Goal: Information Seeking & Learning: Learn about a topic

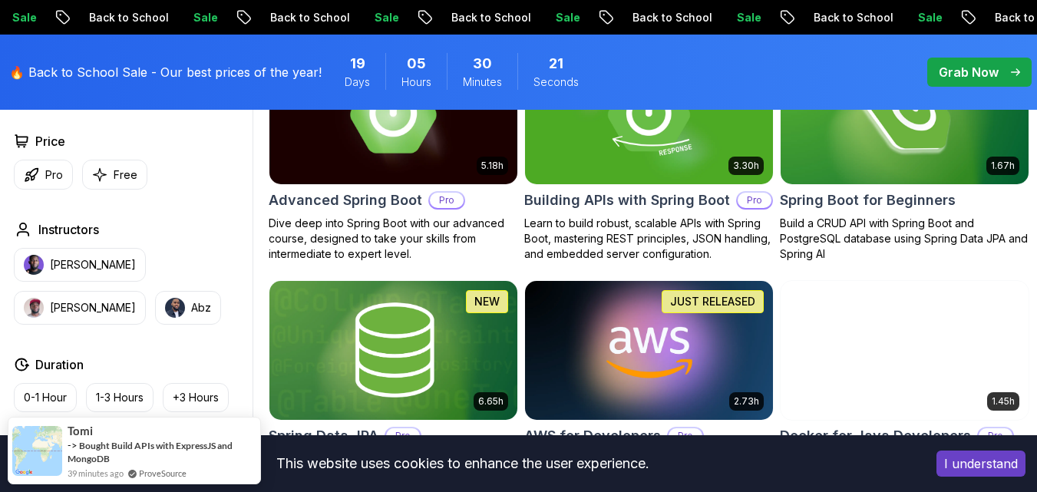
scroll to position [614, 0]
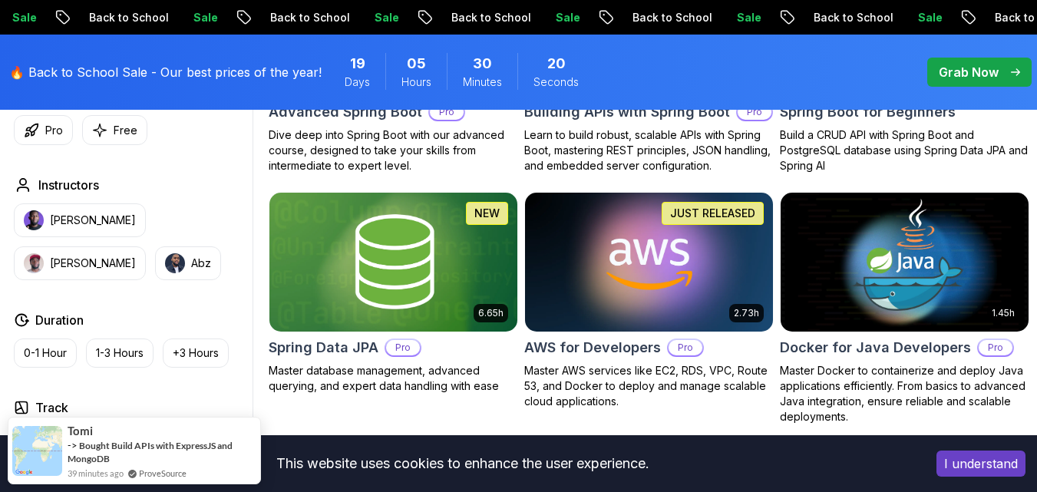
click at [994, 468] on button "I understand" at bounding box center [981, 464] width 89 height 26
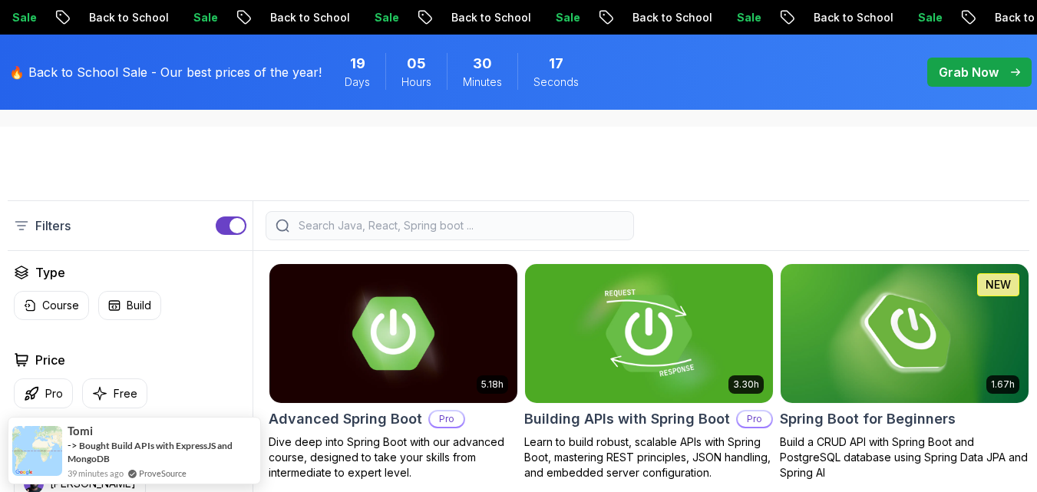
scroll to position [384, 0]
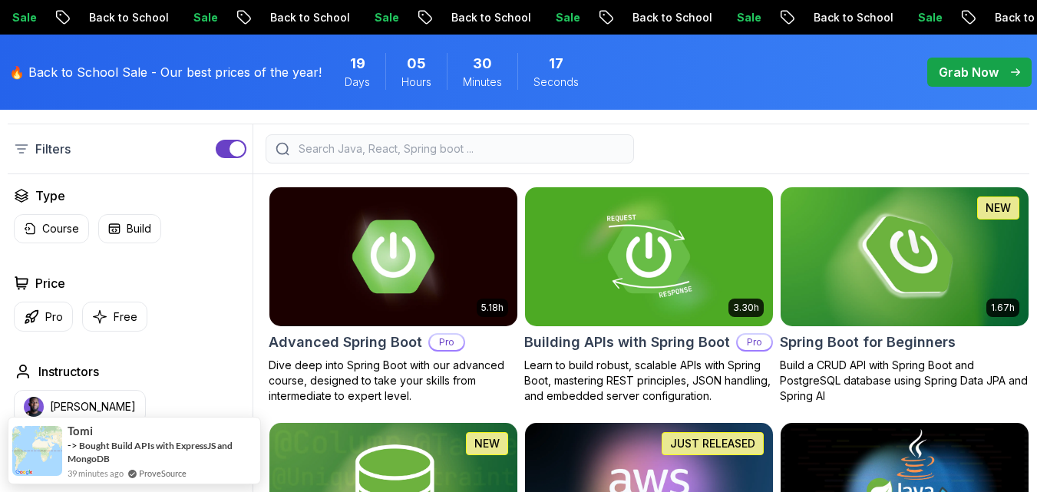
click at [896, 253] on img at bounding box center [905, 257] width 260 height 146
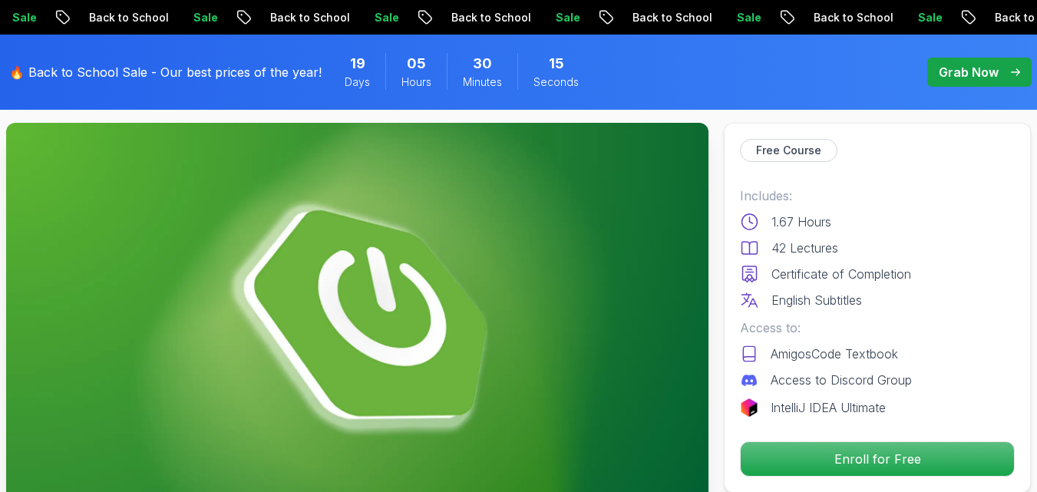
scroll to position [154, 0]
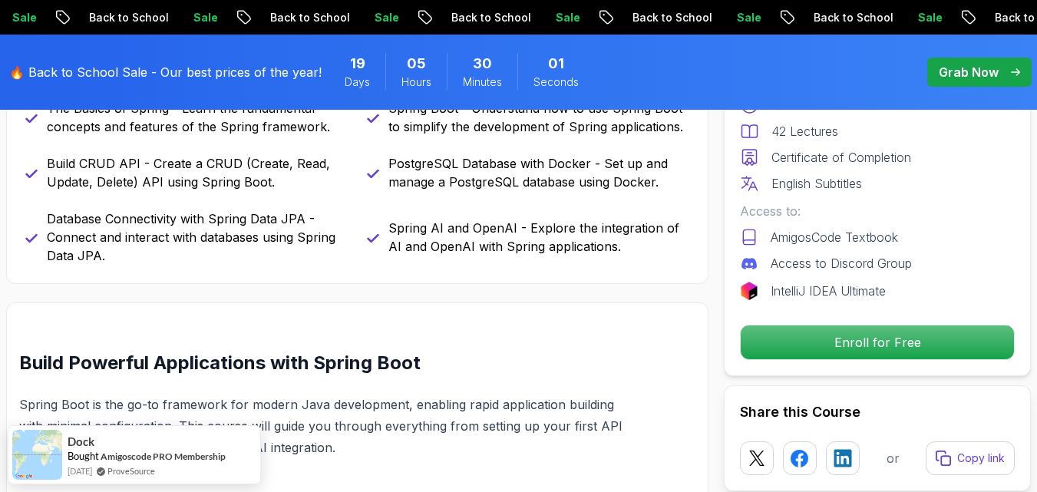
scroll to position [691, 0]
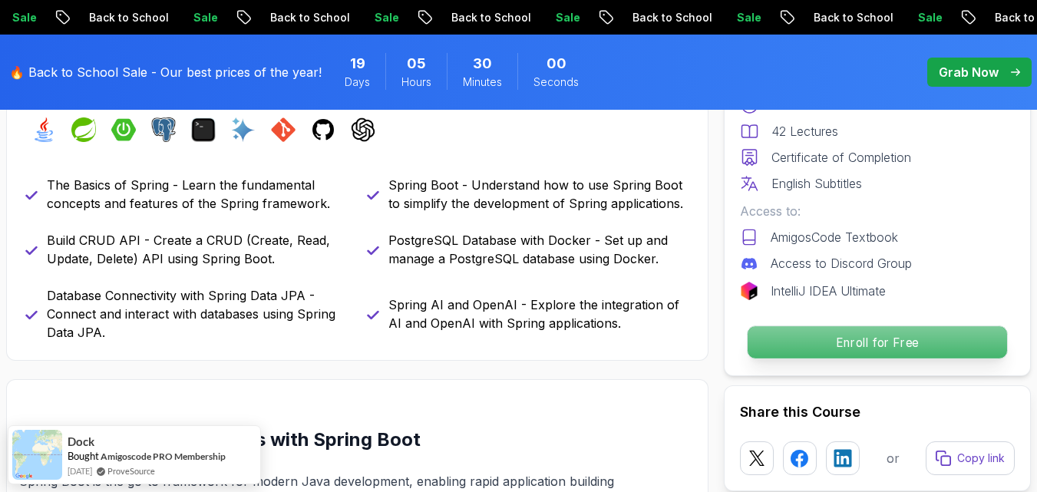
click at [898, 345] on p "Enroll for Free" at bounding box center [878, 342] width 260 height 32
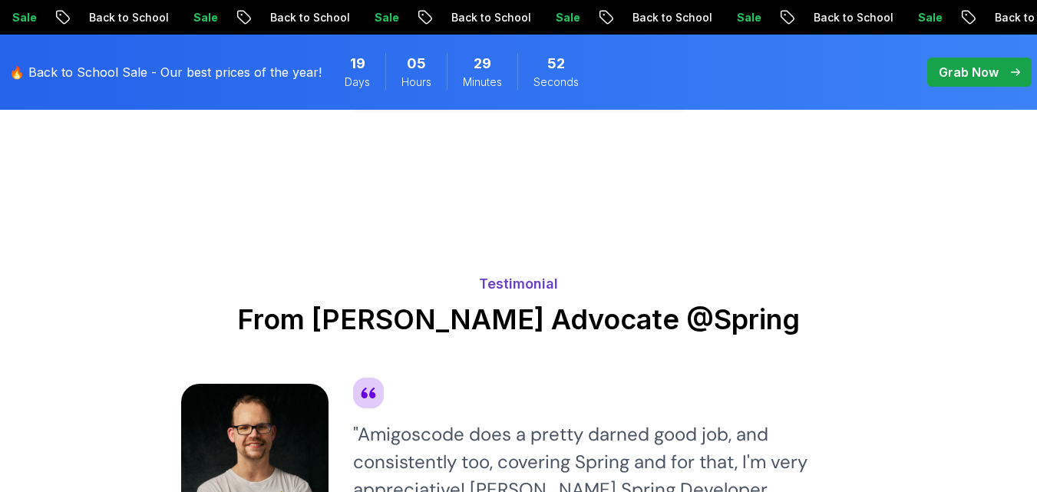
scroll to position [3390, 0]
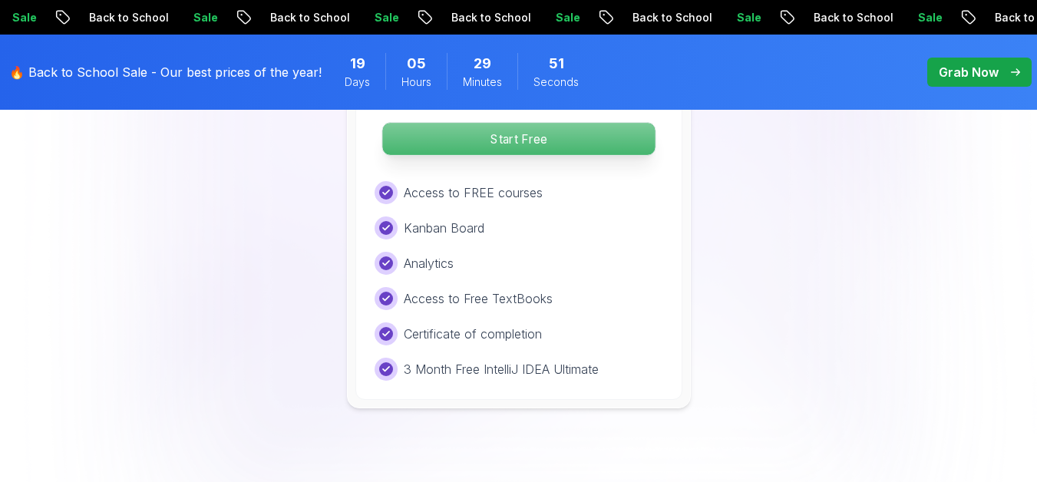
click at [502, 144] on p "Start Free" at bounding box center [518, 139] width 273 height 32
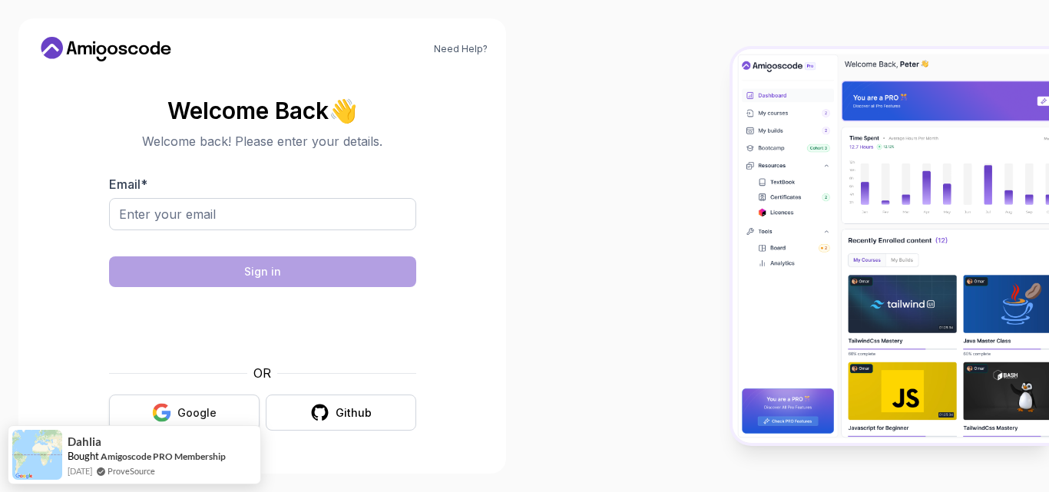
click at [191, 423] on button "Google" at bounding box center [184, 413] width 151 height 36
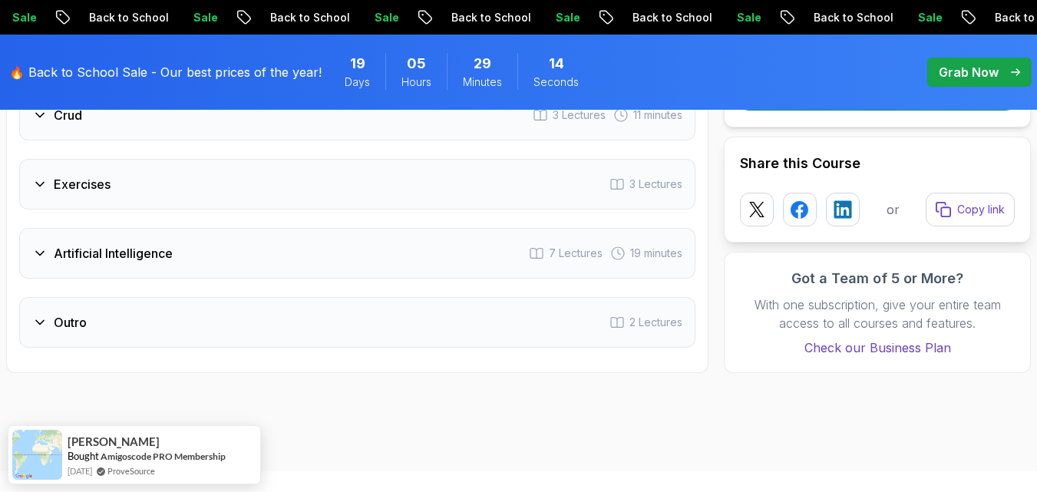
click at [212, 190] on div "Exercises 3 Lectures" at bounding box center [357, 184] width 677 height 51
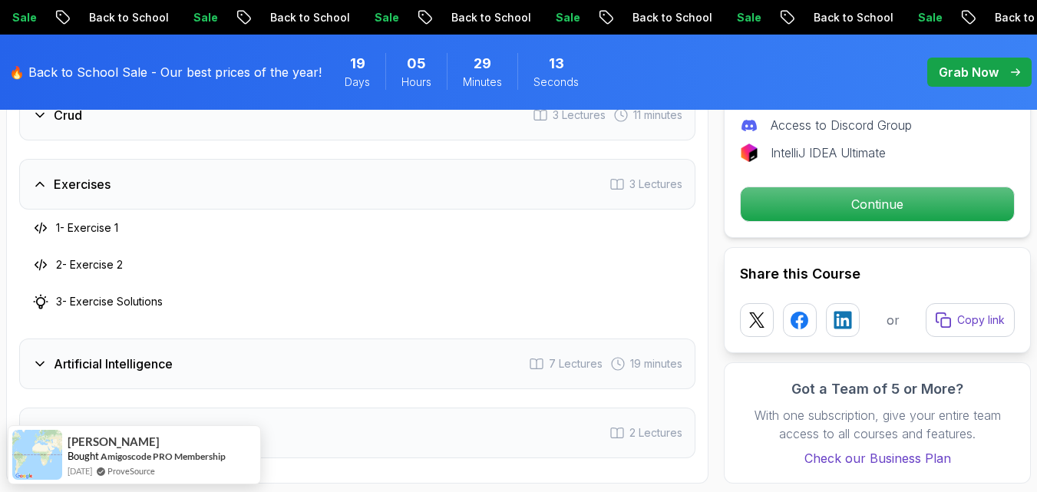
click at [215, 189] on div "Exercises 3 Lectures" at bounding box center [357, 184] width 677 height 51
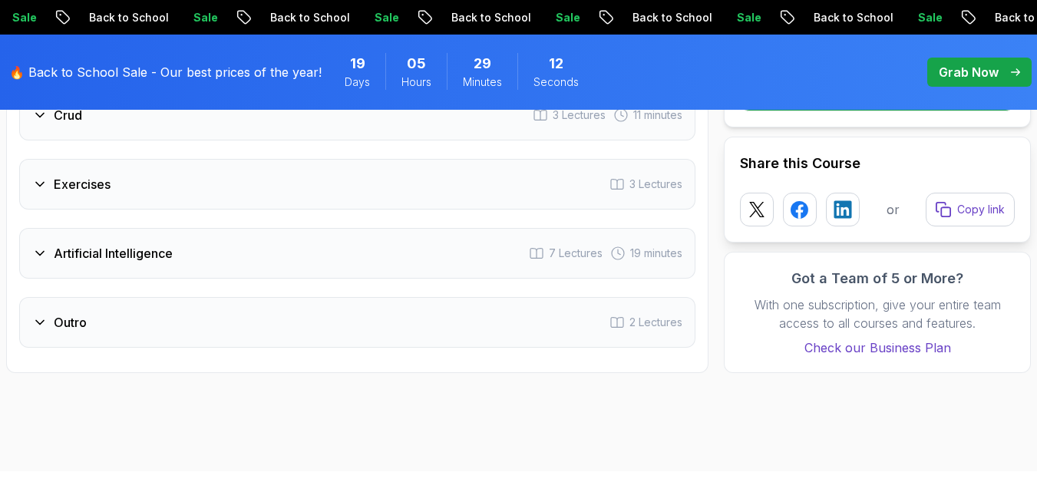
click at [223, 251] on div "Artificial Intelligence 7 Lectures 19 minutes" at bounding box center [357, 253] width 677 height 51
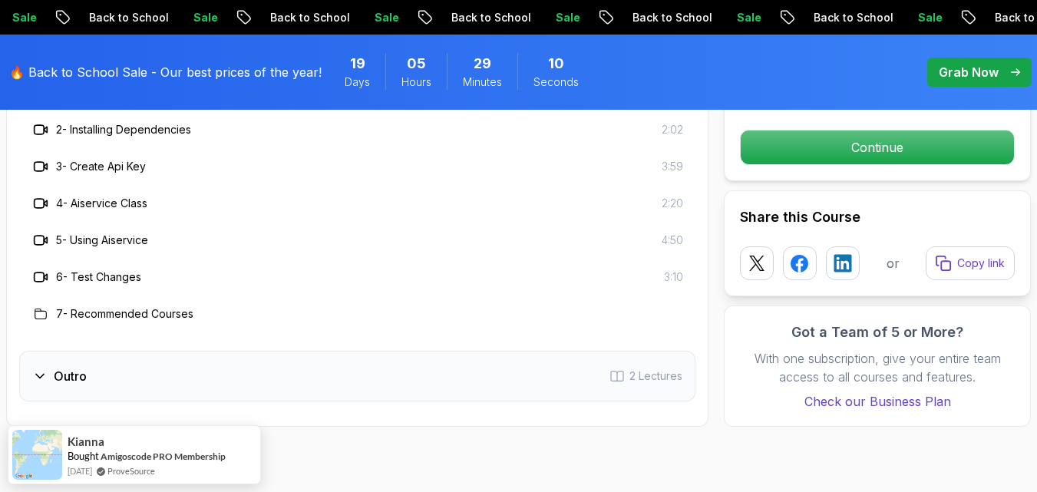
scroll to position [2844, 0]
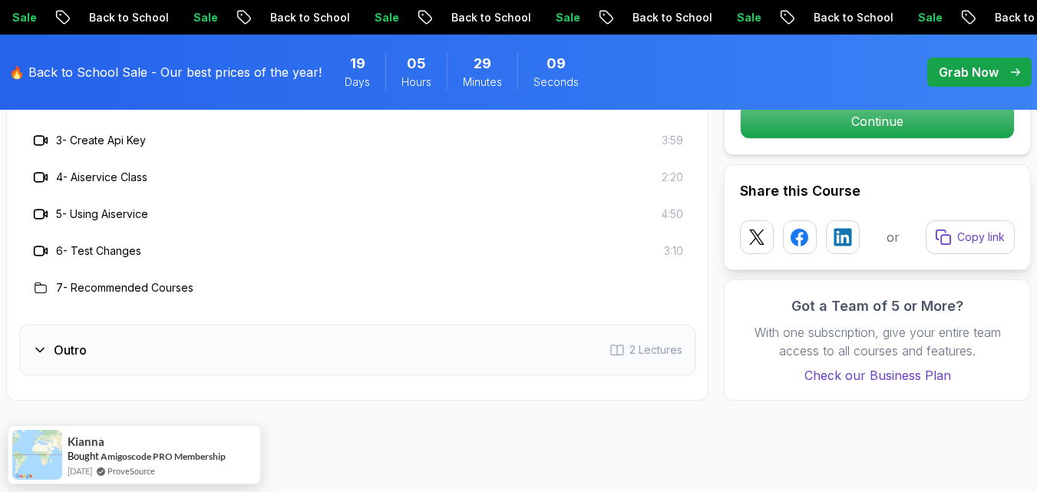
click at [232, 356] on div "Outro 2 Lectures" at bounding box center [357, 350] width 677 height 51
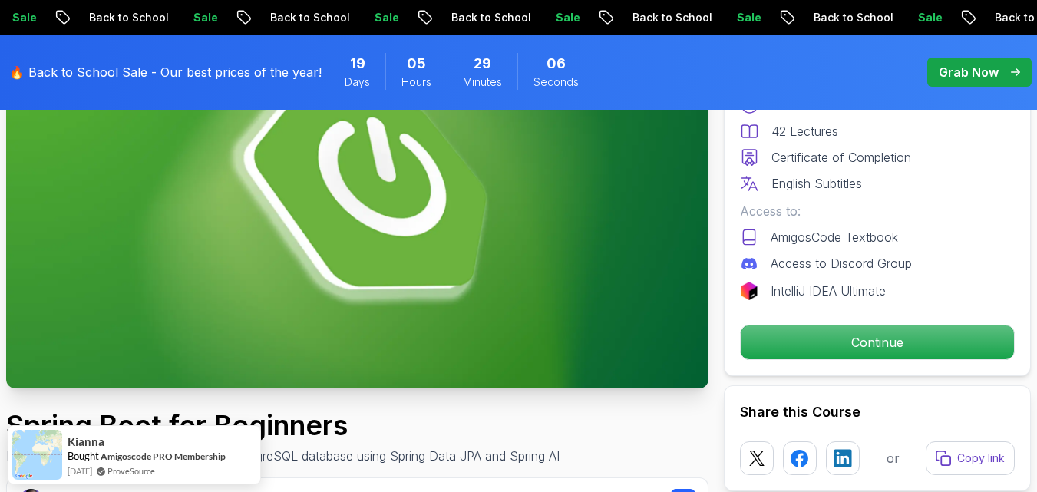
scroll to position [80, 0]
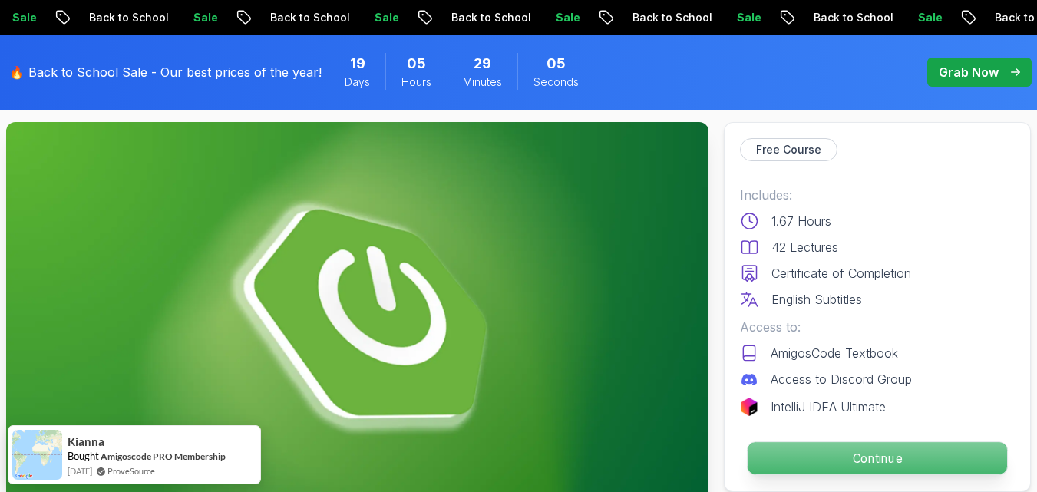
click at [892, 465] on p "Continue" at bounding box center [878, 458] width 260 height 32
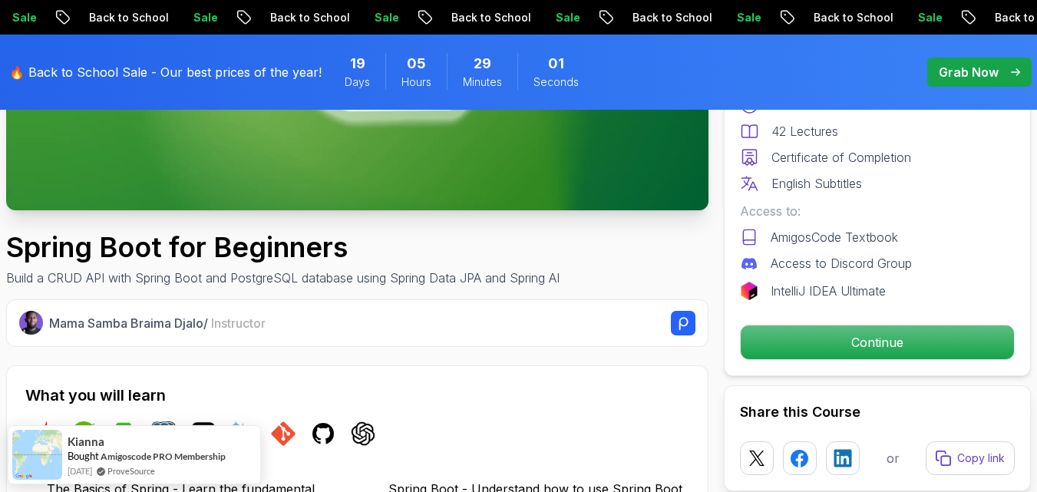
scroll to position [617, 0]
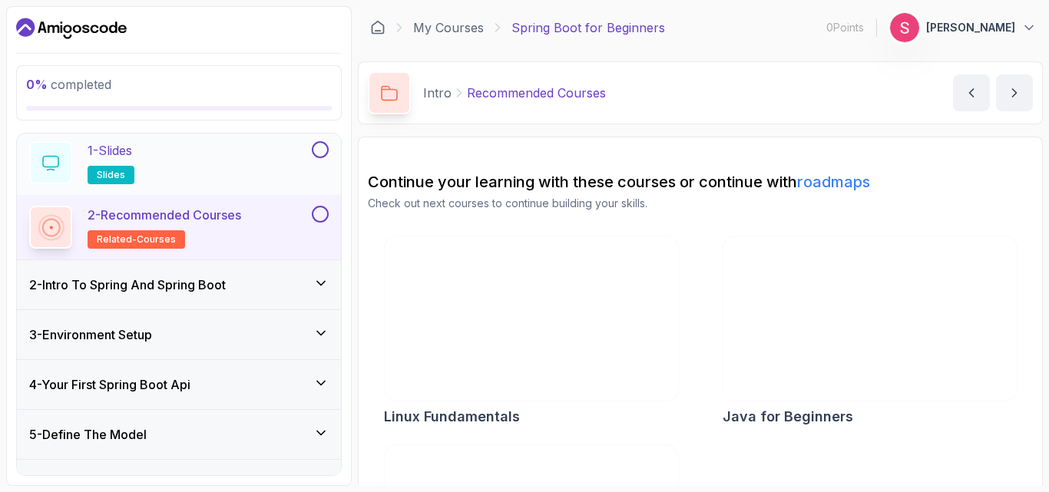
scroll to position [77, 0]
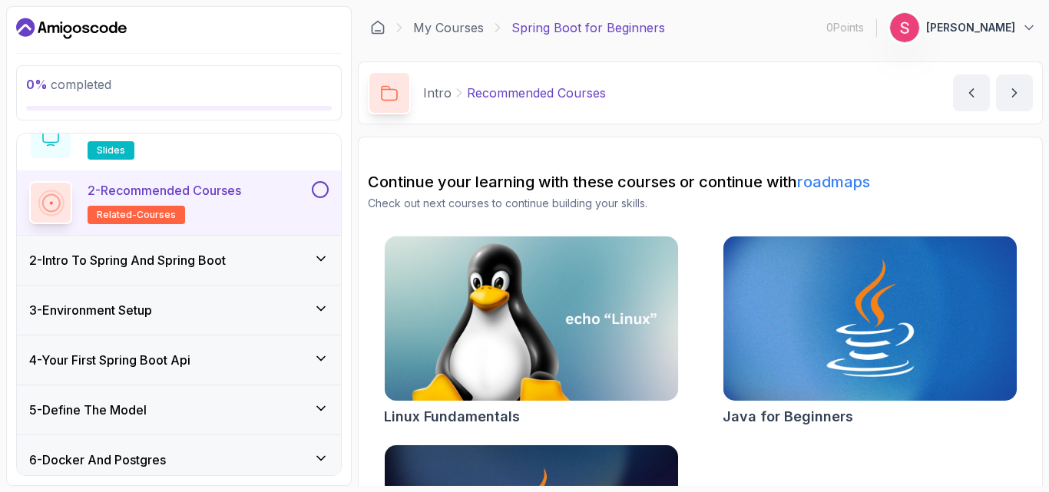
click at [226, 260] on h3 "2 - Intro To Spring And Spring Boot" at bounding box center [127, 260] width 197 height 18
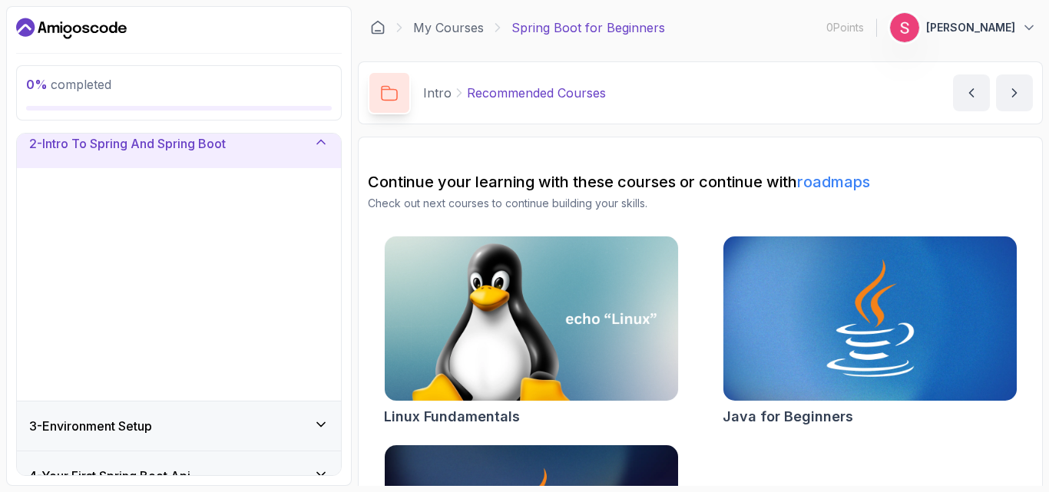
scroll to position [65, 0]
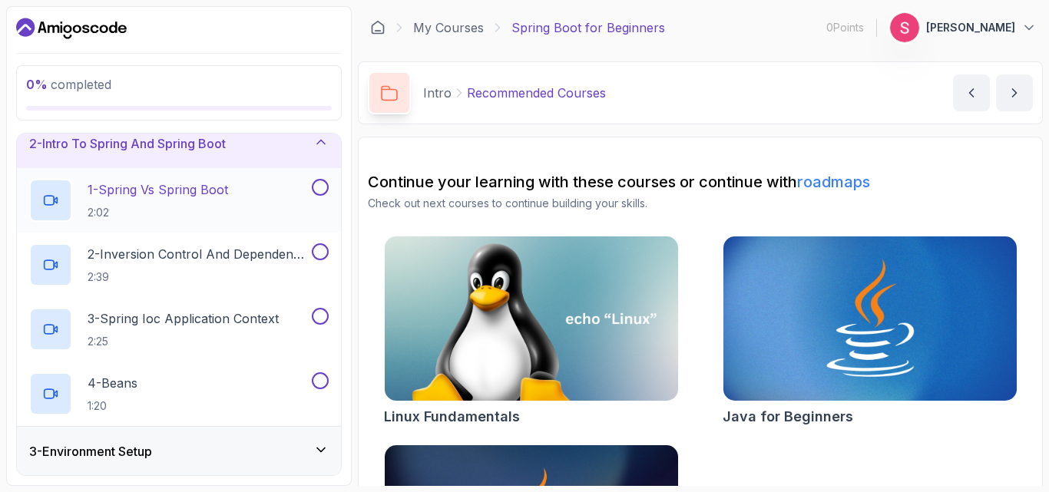
click at [166, 195] on p "1 - Spring Vs Spring Boot" at bounding box center [158, 189] width 141 height 18
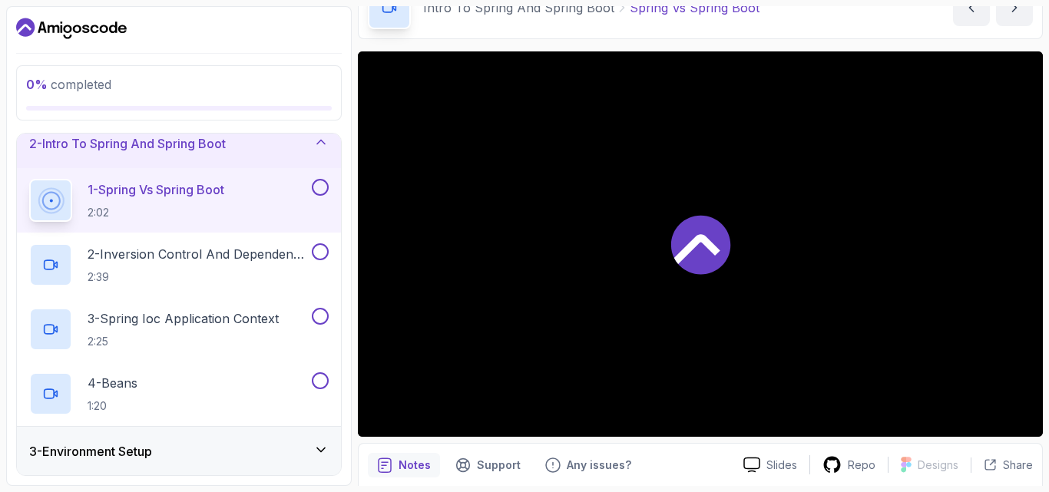
scroll to position [143, 0]
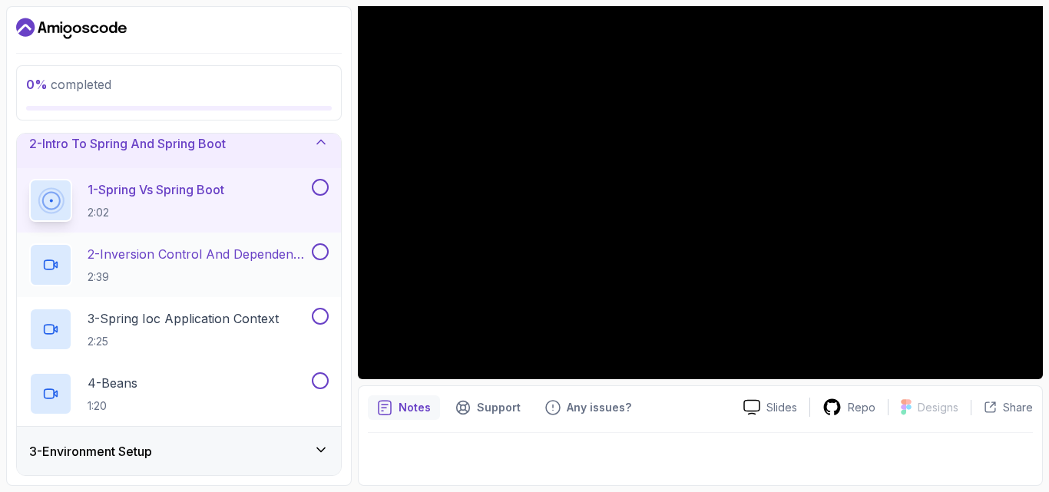
click at [186, 266] on h2 "2 - Inversion Control And Dependency Injection 2:39" at bounding box center [198, 265] width 221 height 40
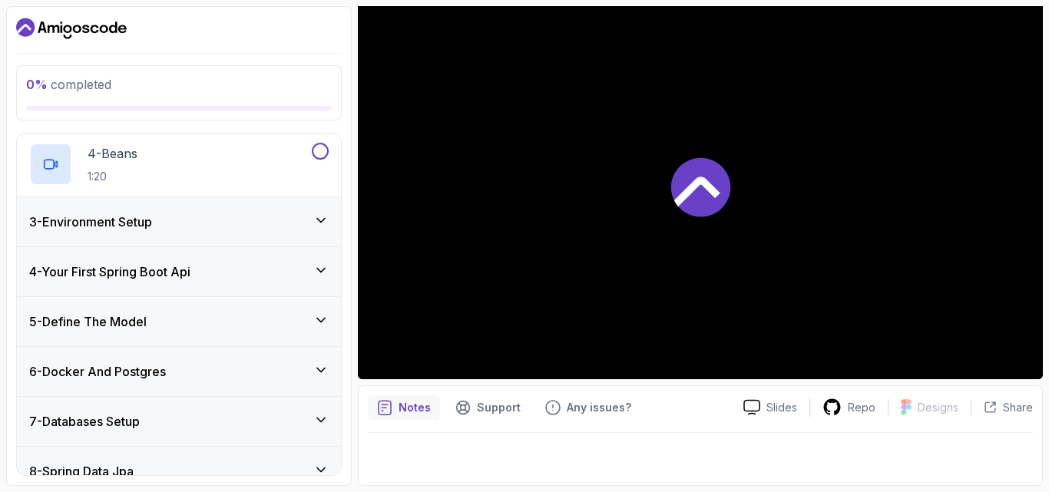
scroll to position [295, 0]
click at [254, 266] on div "4 - Your First Spring Boot Api" at bounding box center [178, 271] width 299 height 18
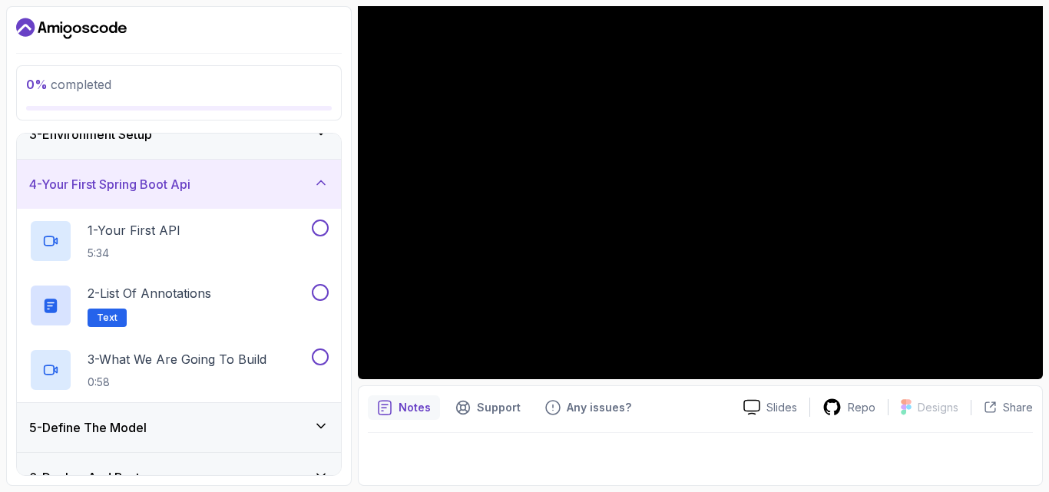
scroll to position [0, 0]
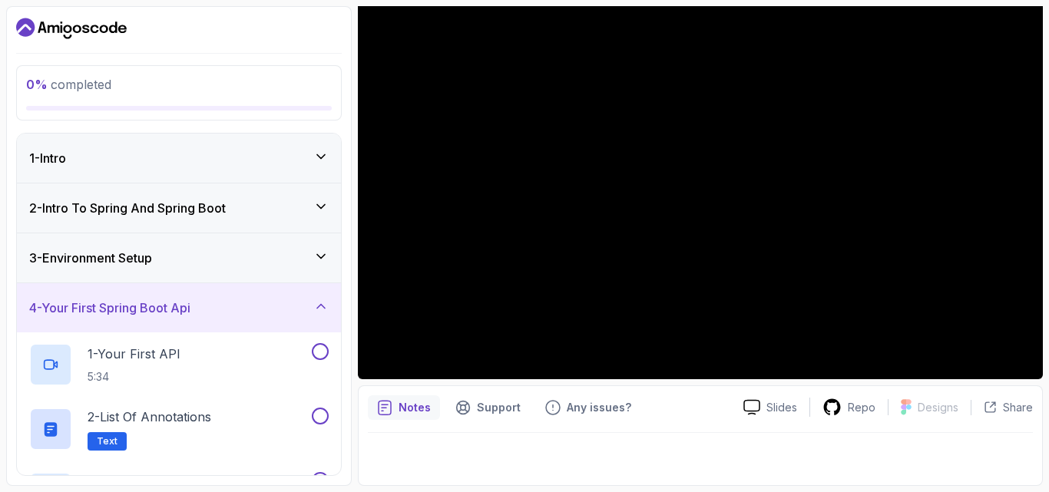
click at [254, 216] on div "2 - Intro To Spring And Spring Boot" at bounding box center [178, 208] width 299 height 18
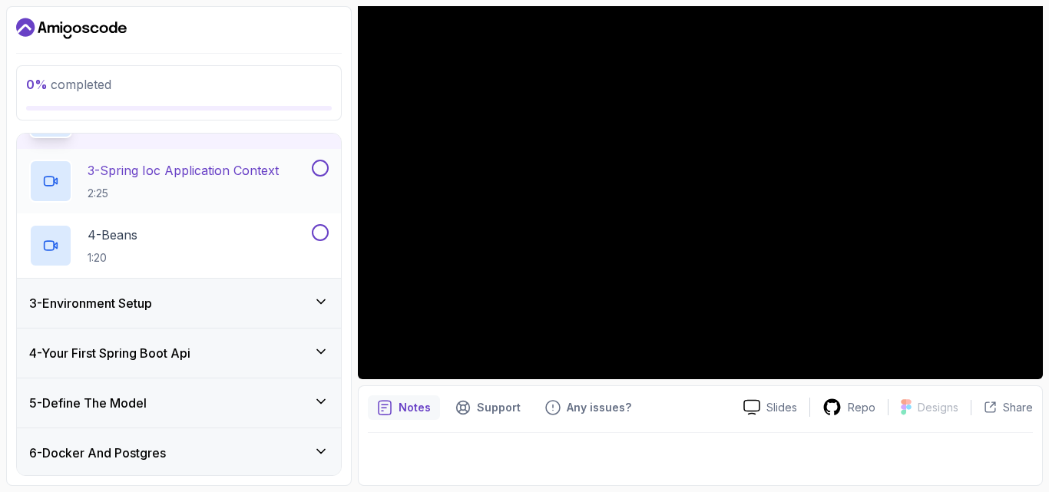
scroll to position [230, 0]
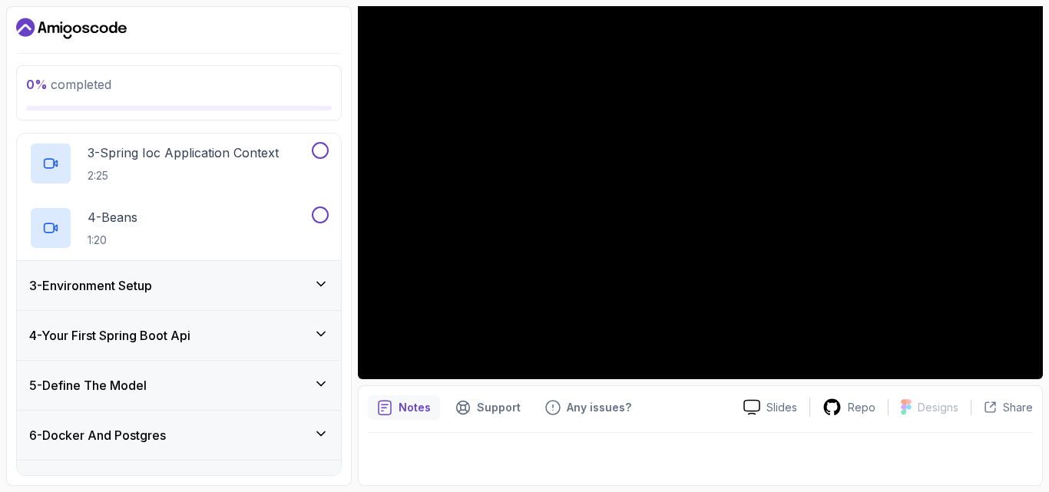
click at [251, 290] on div "3 - Environment Setup" at bounding box center [178, 285] width 299 height 18
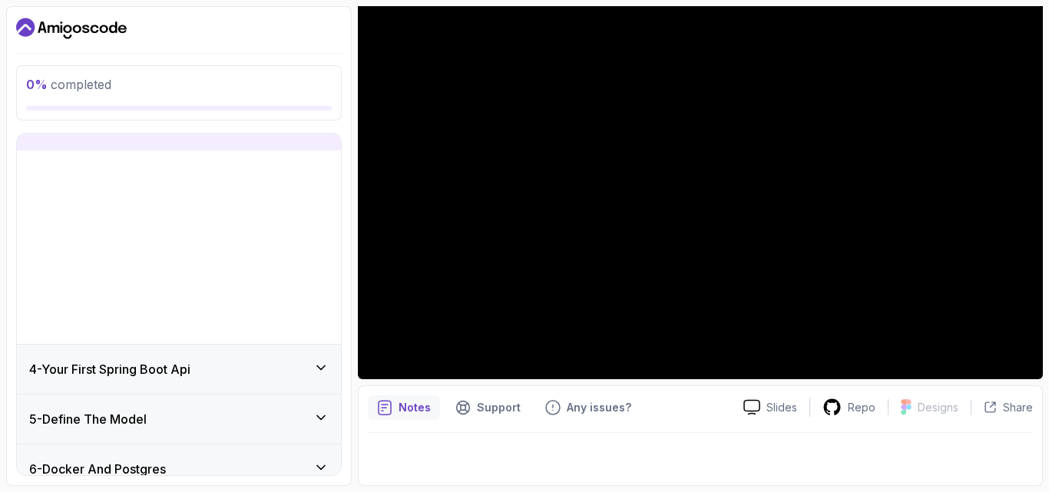
scroll to position [127, 0]
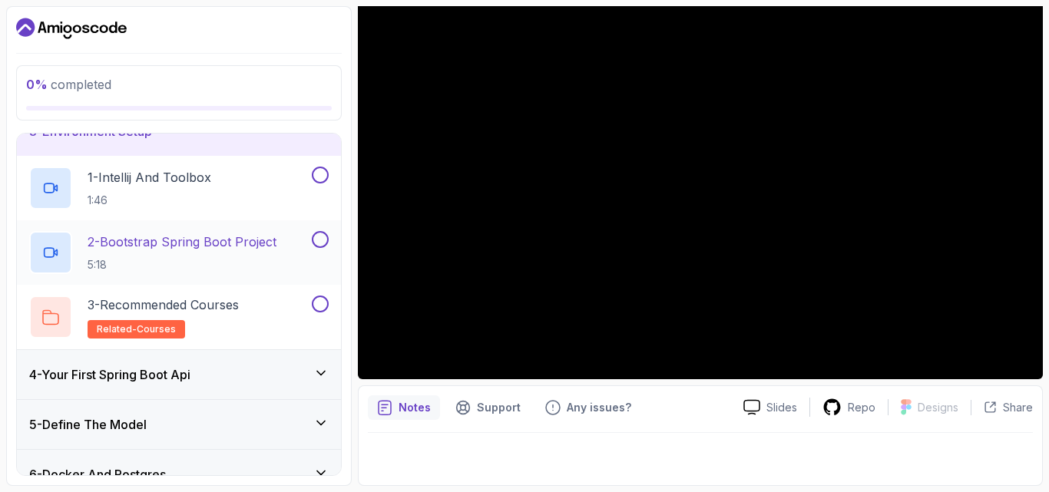
click at [158, 253] on h2 "2 - Bootstrap Spring Boot Project 5:18" at bounding box center [182, 253] width 189 height 40
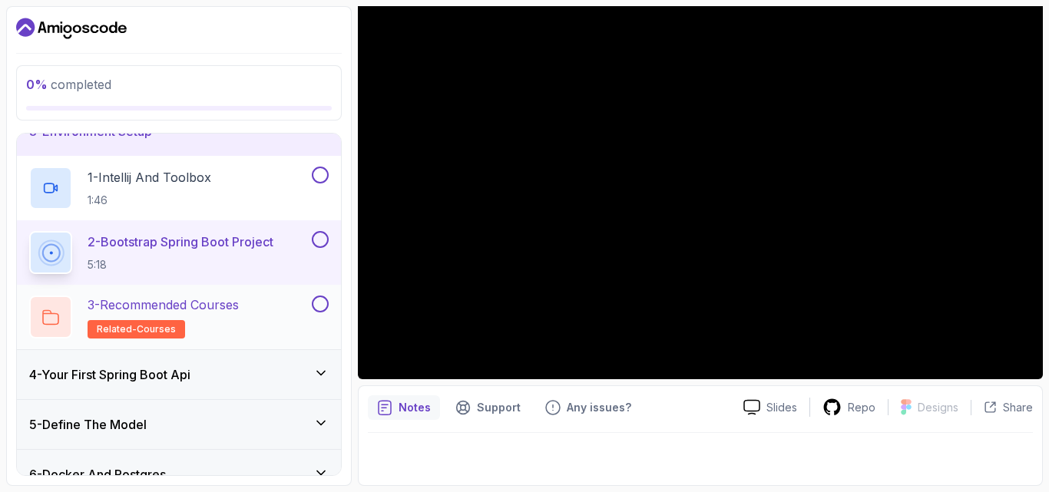
click at [230, 310] on p "3 - Recommended Courses" at bounding box center [163, 305] width 151 height 18
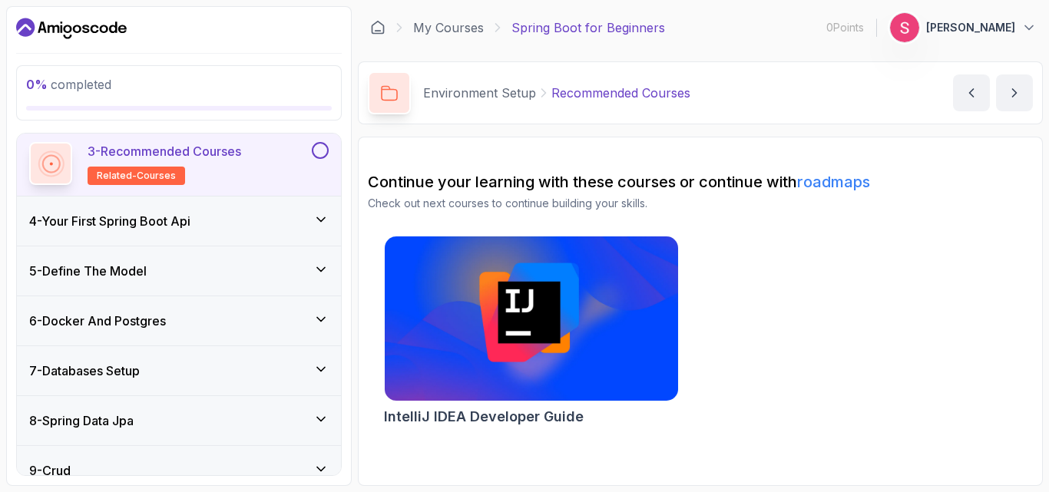
click at [230, 219] on div "4 - Your First Spring Boot Api" at bounding box center [178, 221] width 299 height 18
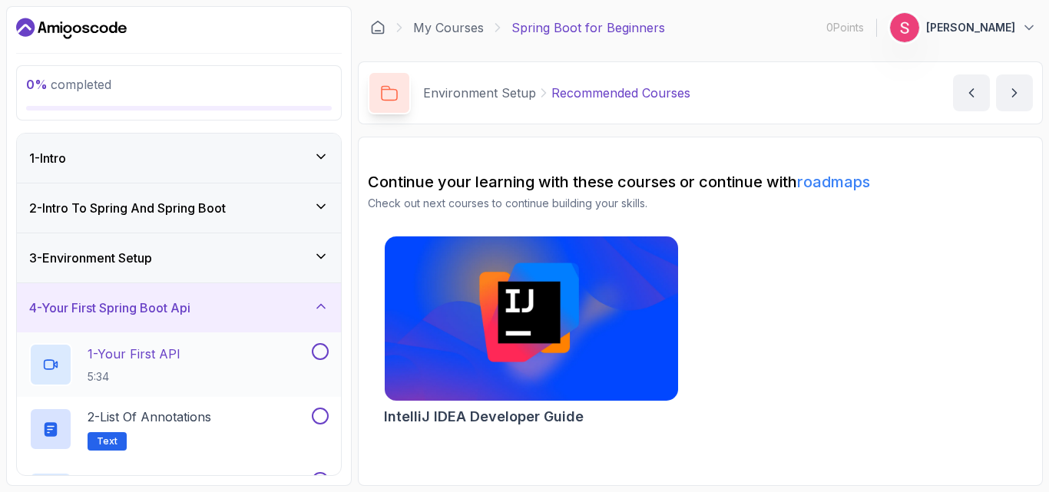
click at [187, 359] on div "1 - Your First API 5:34" at bounding box center [169, 364] width 280 height 43
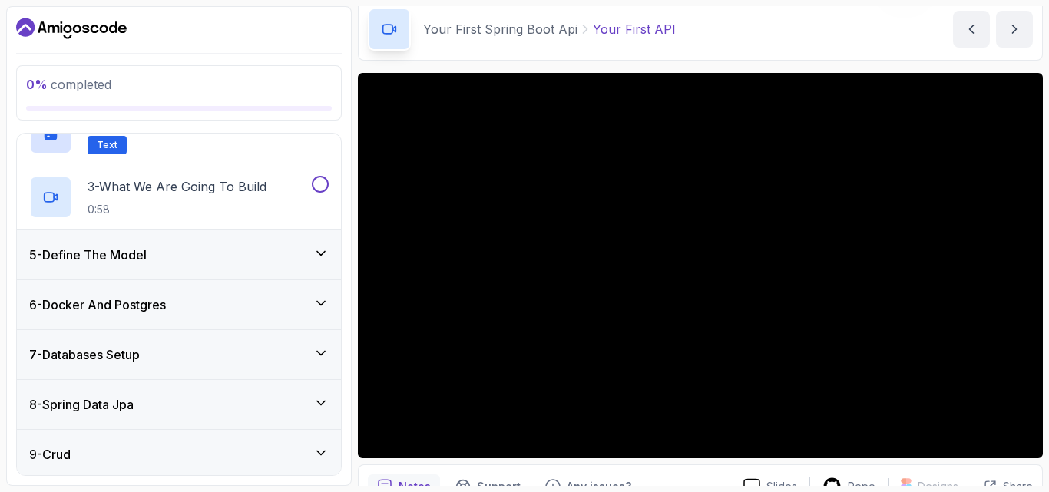
scroll to position [51, 0]
